Goal: Task Accomplishment & Management: Manage account settings

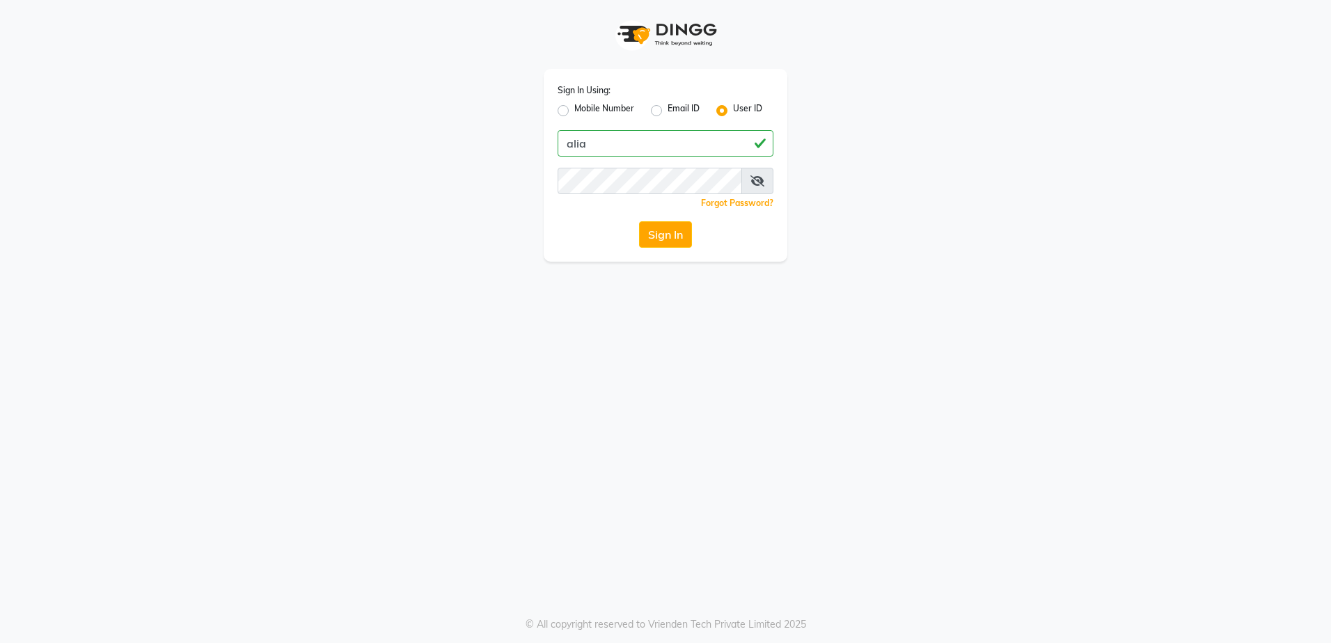
type input "alia"
click at [639, 221] on button "Sign In" at bounding box center [665, 234] width 53 height 26
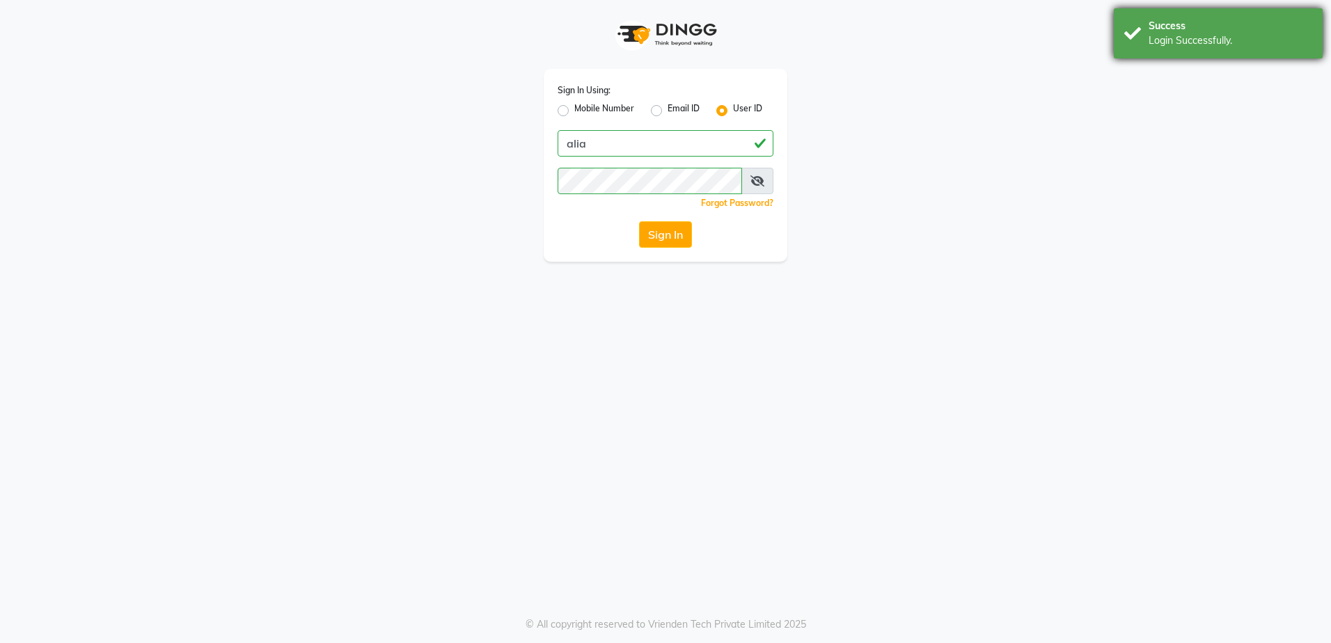
click at [1226, 19] on div "Success" at bounding box center [1231, 26] width 164 height 15
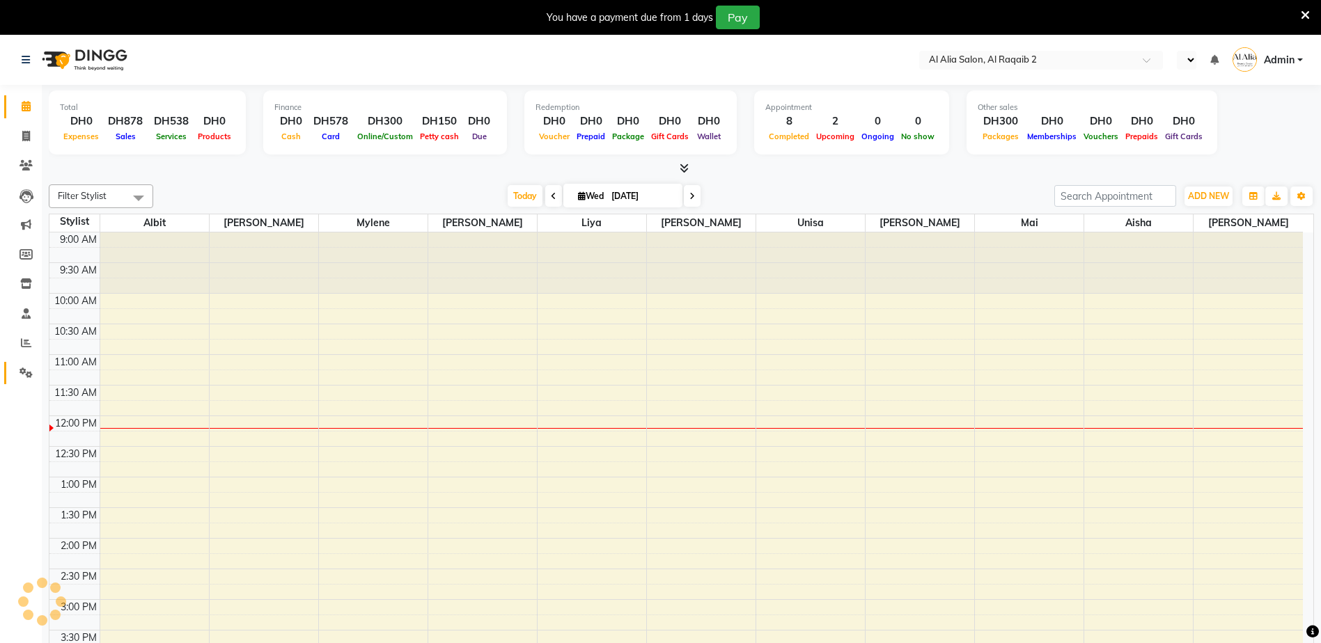
select select "en"
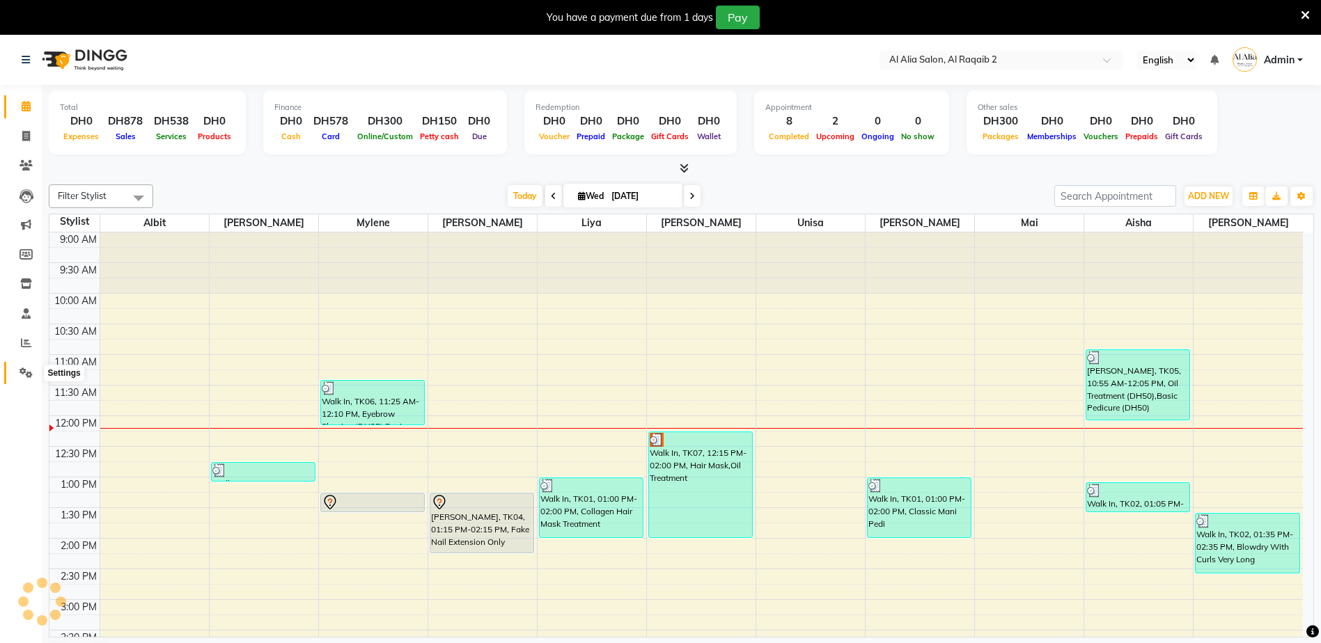
click at [25, 372] on icon at bounding box center [25, 373] width 13 height 10
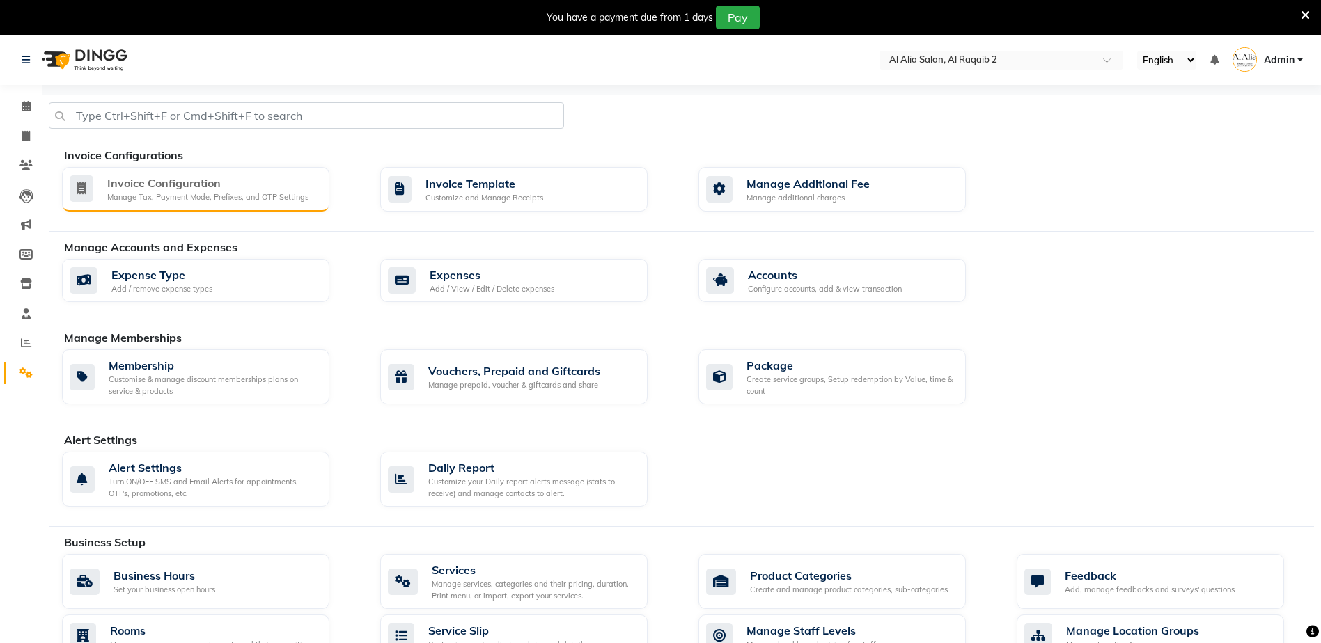
click at [219, 179] on div "Invoice Configuration" at bounding box center [207, 183] width 201 height 17
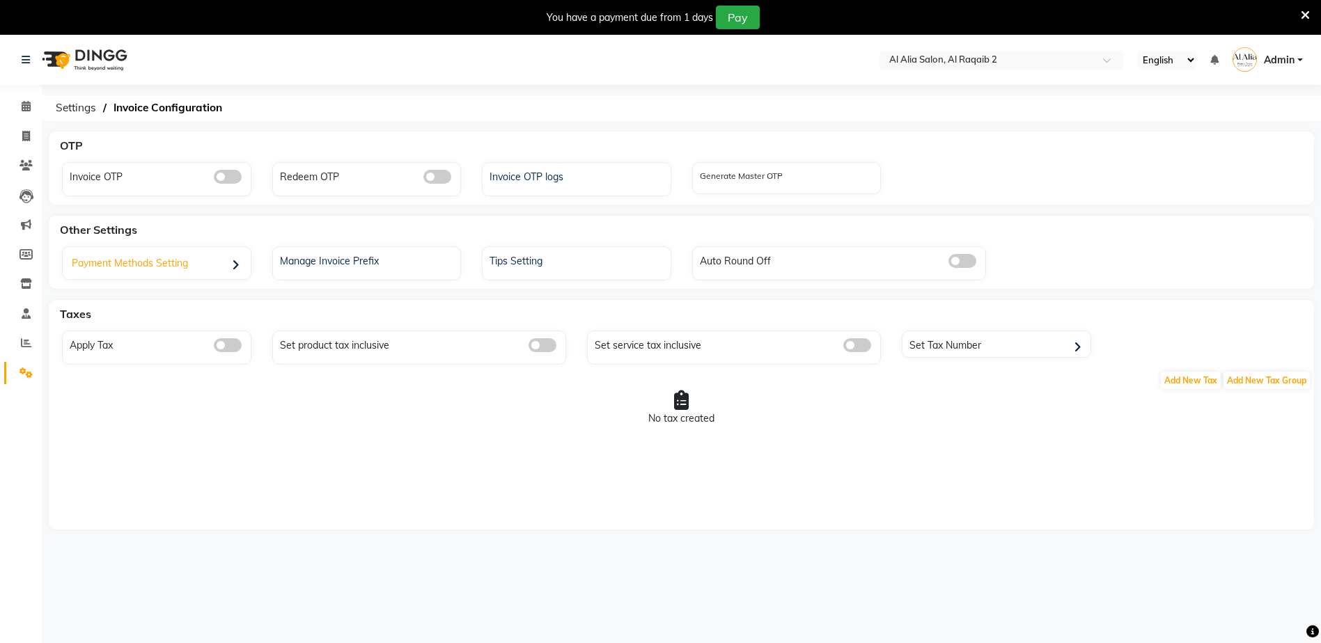
click at [217, 275] on div "Payment Methods Setting" at bounding box center [158, 265] width 185 height 29
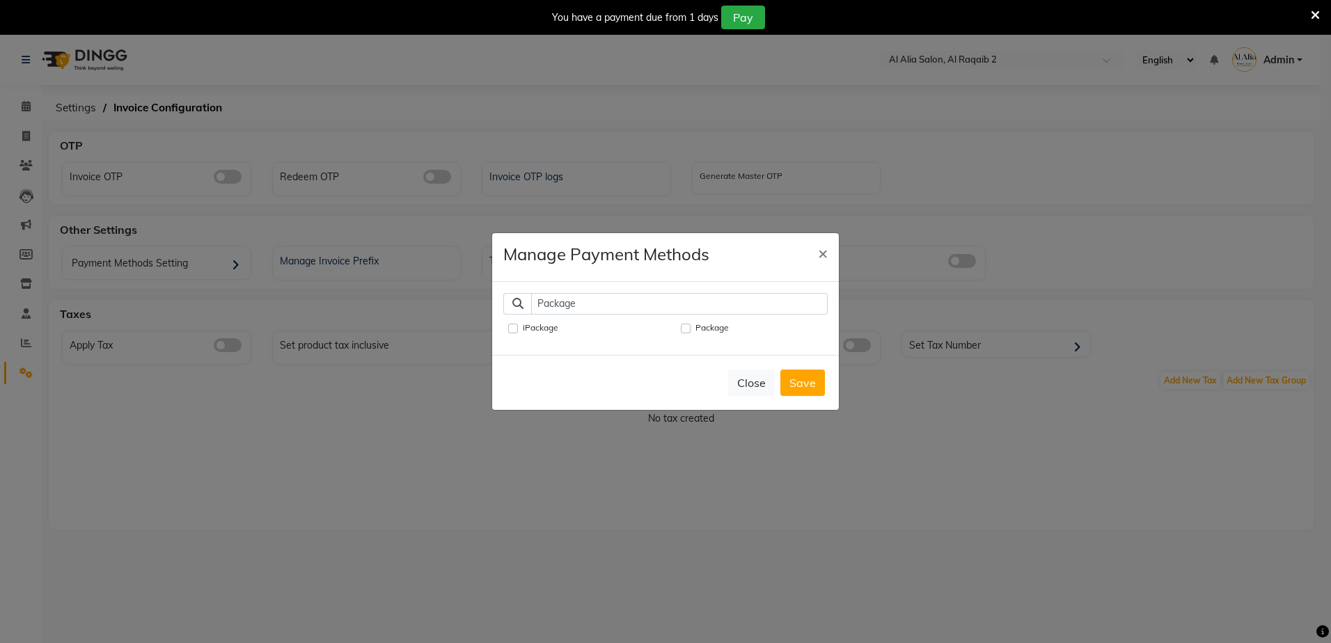
type input "Package"
click at [680, 322] on div "Package" at bounding box center [752, 332] width 173 height 24
click at [681, 324] on input "Package" at bounding box center [686, 329] width 10 height 10
click at [684, 325] on input "Package" at bounding box center [686, 329] width 10 height 10
click at [699, 322] on label "Package" at bounding box center [712, 328] width 33 height 13
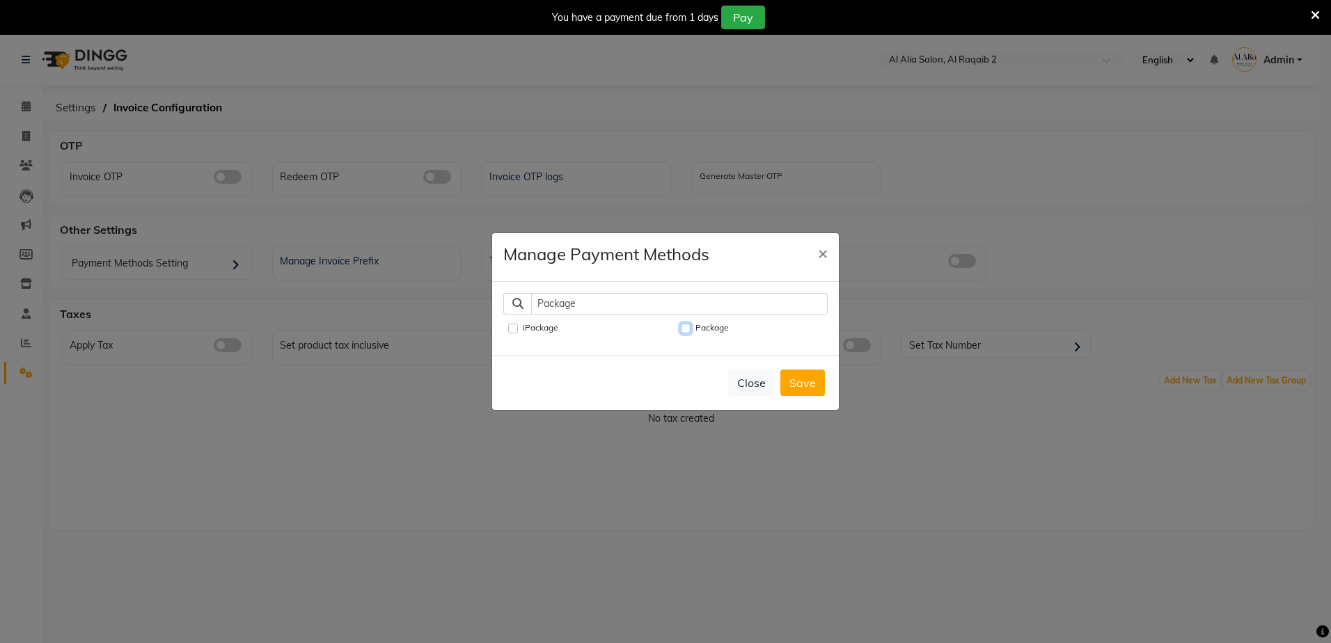
click at [691, 324] on input "Package" at bounding box center [686, 329] width 10 height 10
checkbox input "true"
click at [674, 294] on input "Package" at bounding box center [679, 304] width 297 height 22
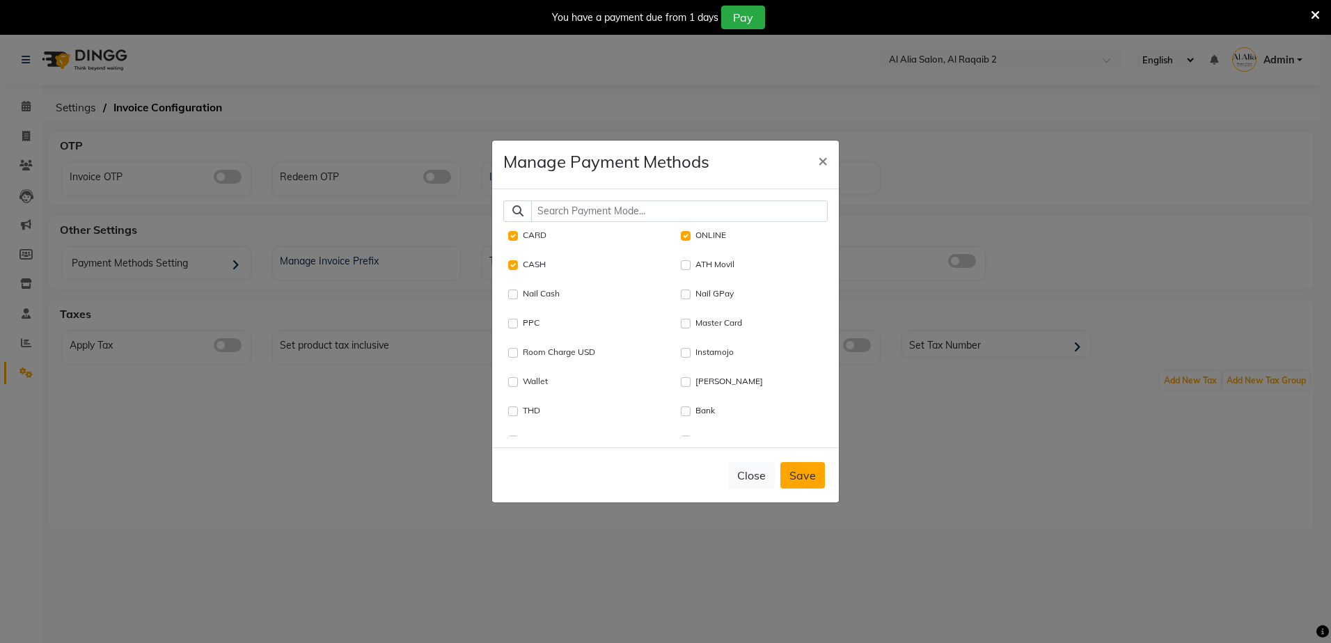
click at [816, 487] on button "Save" at bounding box center [803, 475] width 45 height 26
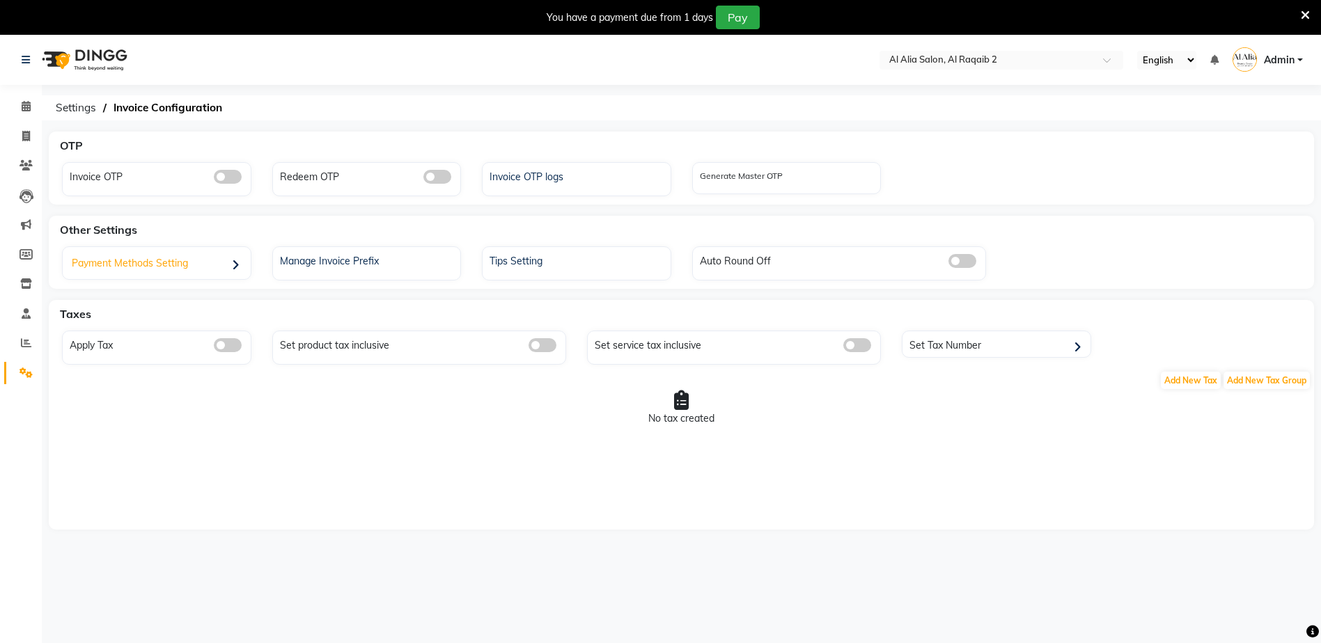
click at [191, 267] on div "Payment Methods Setting" at bounding box center [158, 265] width 185 height 29
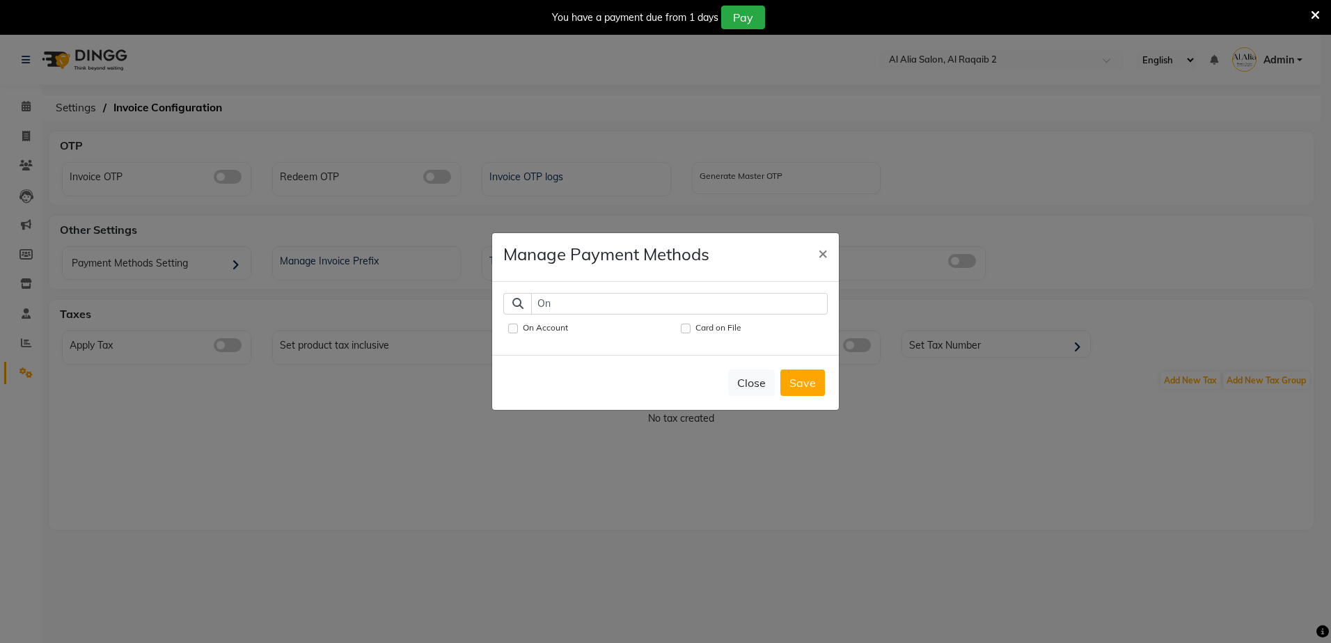
type input "On"
click at [510, 324] on Account "On Account" at bounding box center [513, 329] width 10 height 10
checkbox Account "true"
click at [810, 382] on button "Save" at bounding box center [803, 383] width 45 height 26
